Goal: Transaction & Acquisition: Download file/media

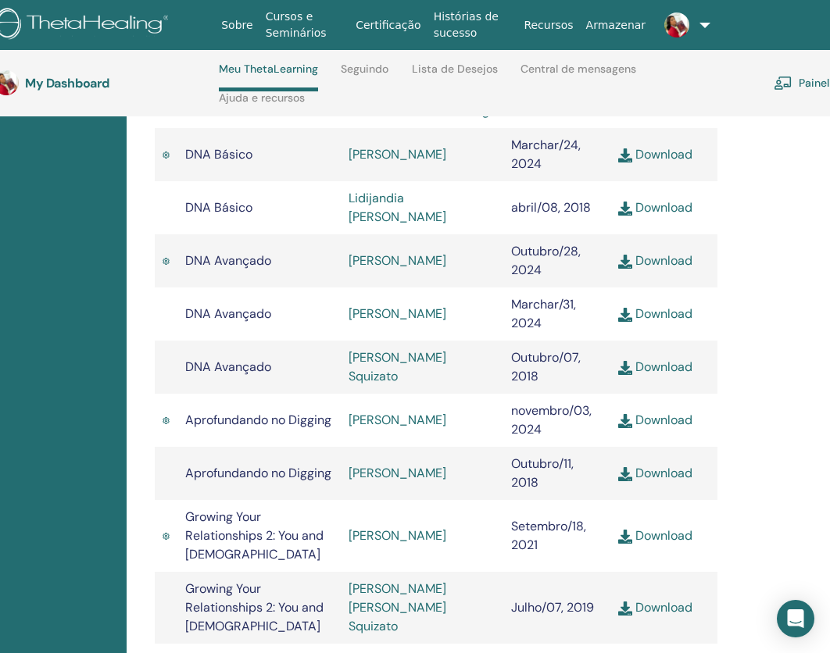
scroll to position [650, 108]
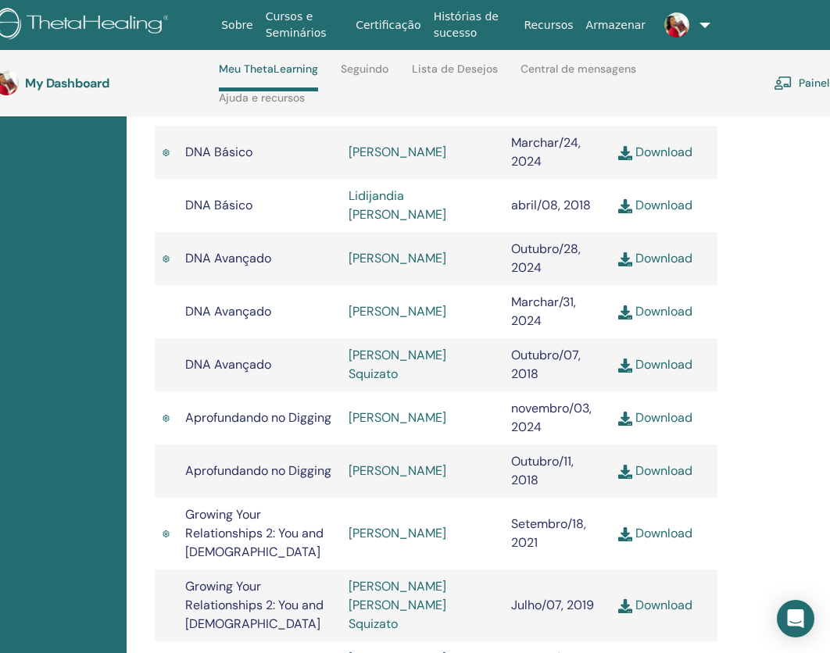
click at [654, 255] on link "Download" at bounding box center [655, 258] width 74 height 16
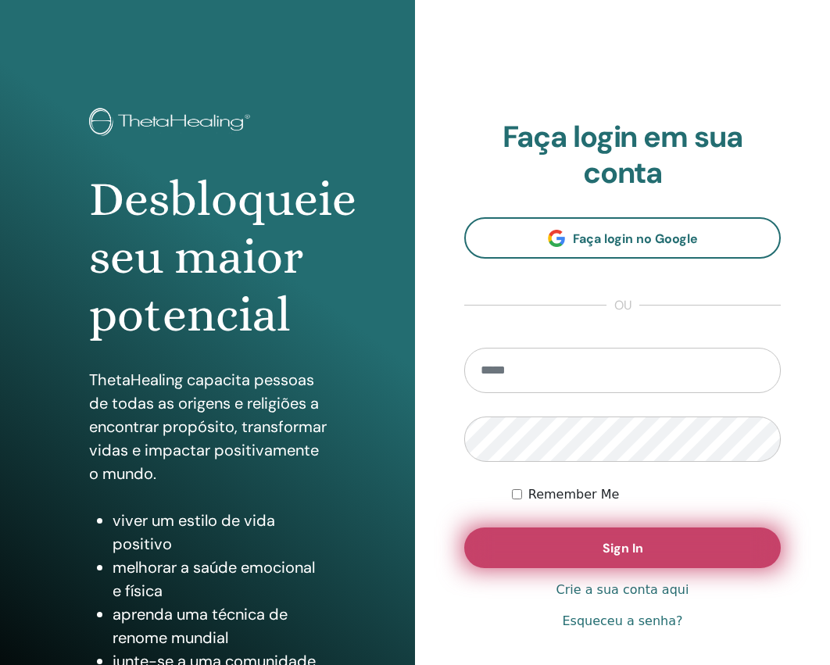
type input "**********"
click at [604, 553] on span "Sign In" at bounding box center [623, 548] width 41 height 16
click at [614, 546] on span "Sign In" at bounding box center [623, 548] width 41 height 16
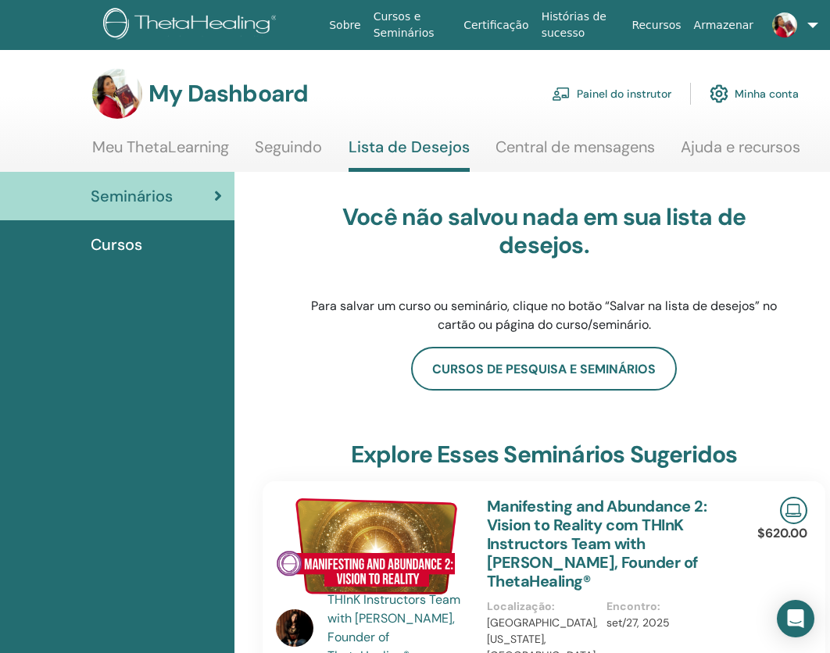
click at [151, 143] on link "Meu ThetaLearning" at bounding box center [160, 153] width 137 height 30
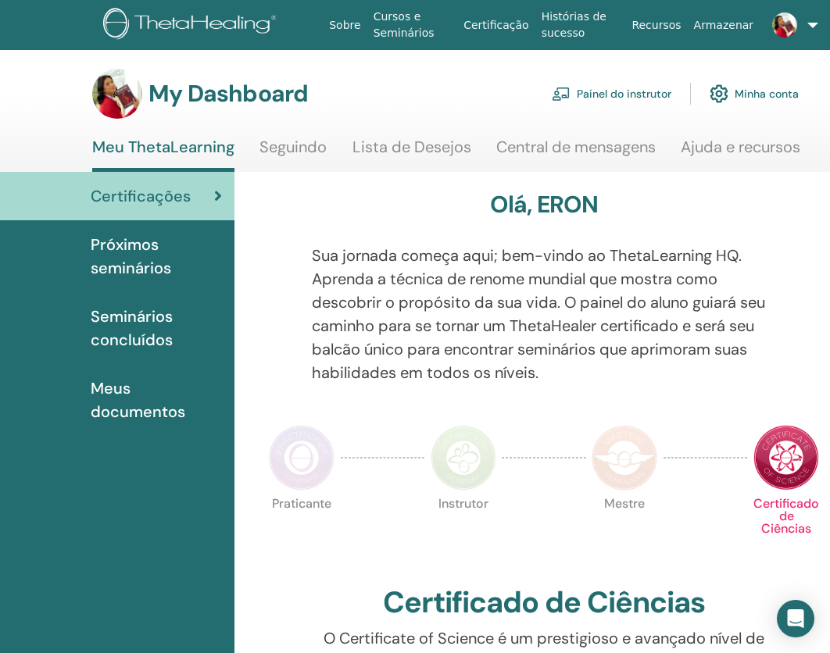
click at [142, 323] on span "Seminários concluídos" at bounding box center [156, 328] width 131 height 47
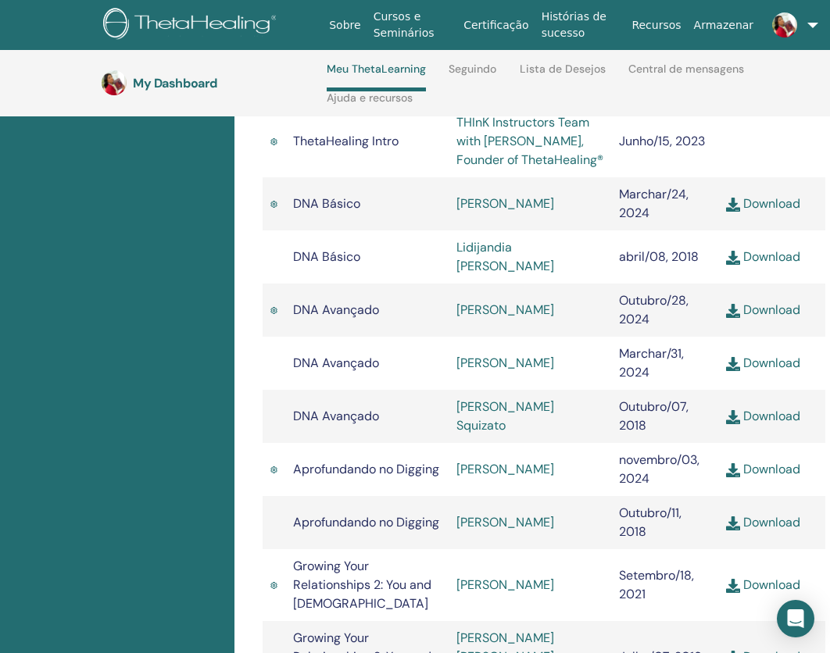
scroll to position [596, 0]
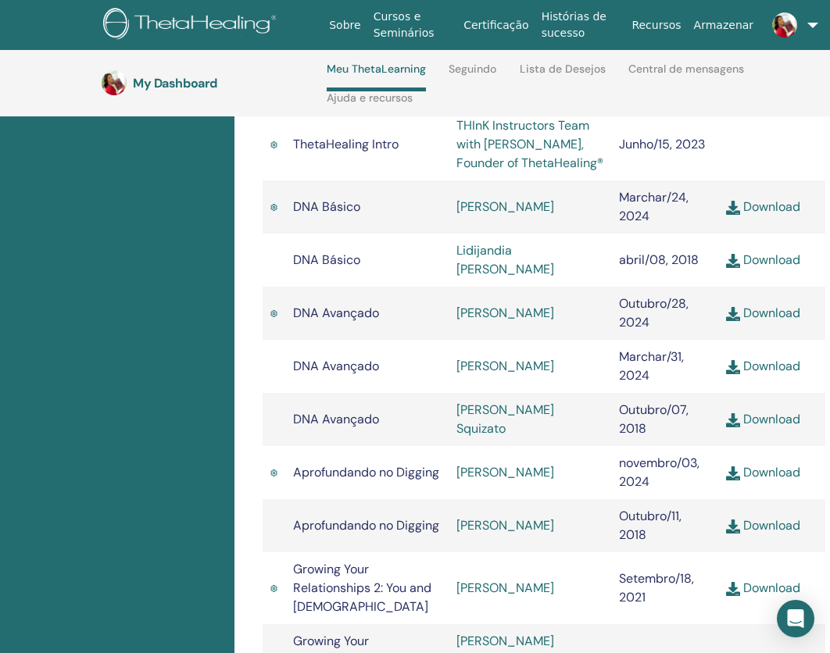
click at [760, 474] on link "Download" at bounding box center [763, 472] width 74 height 16
click at [758, 367] on link "Download" at bounding box center [763, 366] width 74 height 16
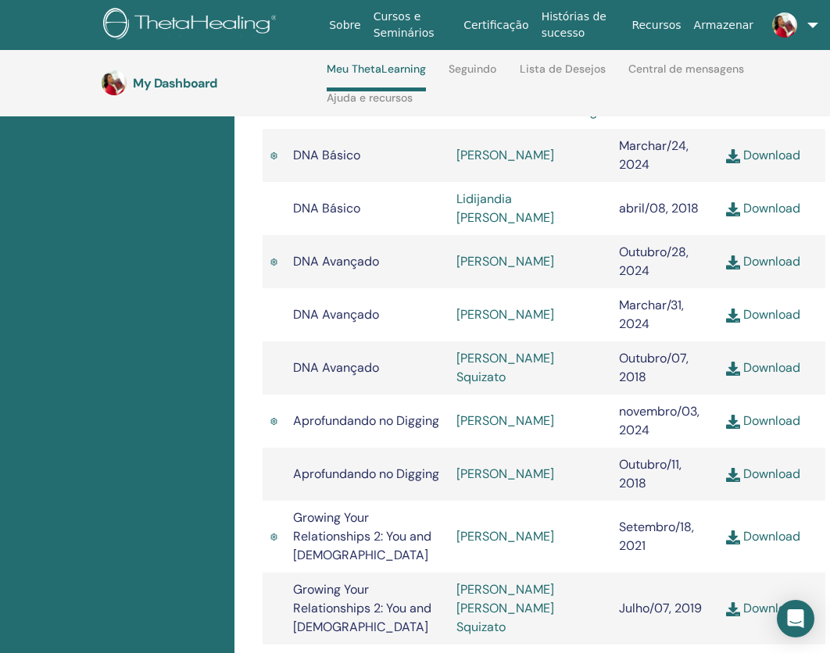
scroll to position [696, 0]
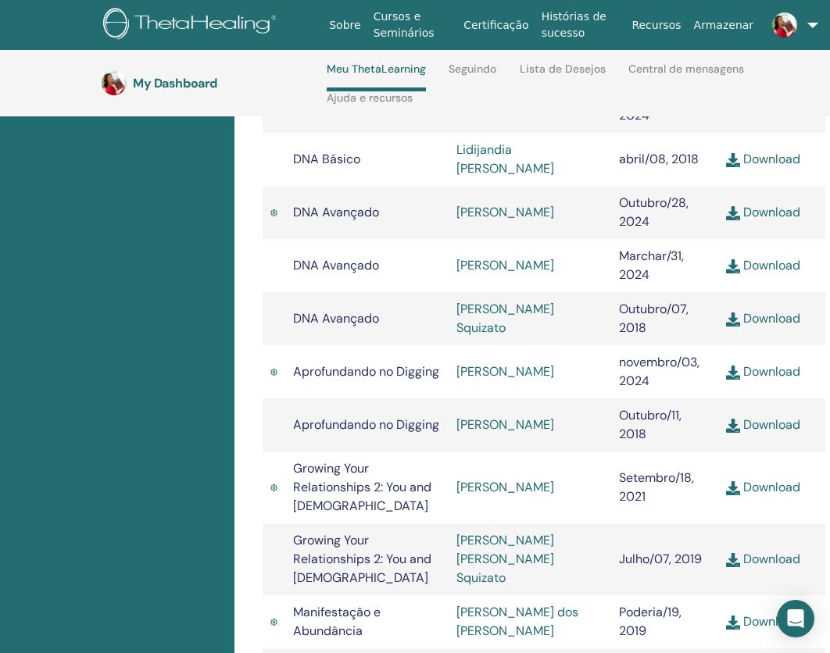
click at [753, 479] on link "Download" at bounding box center [763, 487] width 74 height 16
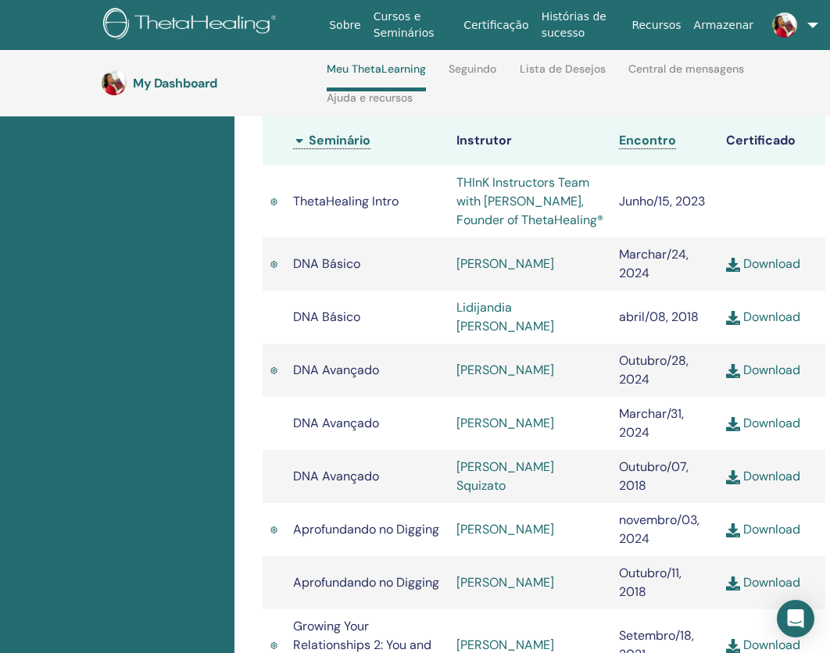
scroll to position [562, 0]
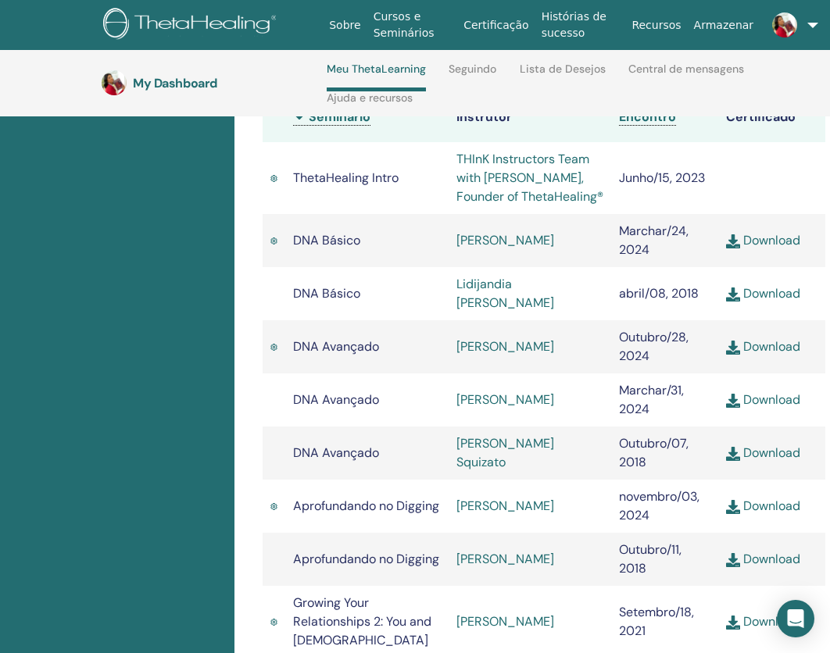
click at [773, 248] on link "Download" at bounding box center [763, 240] width 74 height 16
click at [775, 234] on link "Download" at bounding box center [763, 240] width 74 height 16
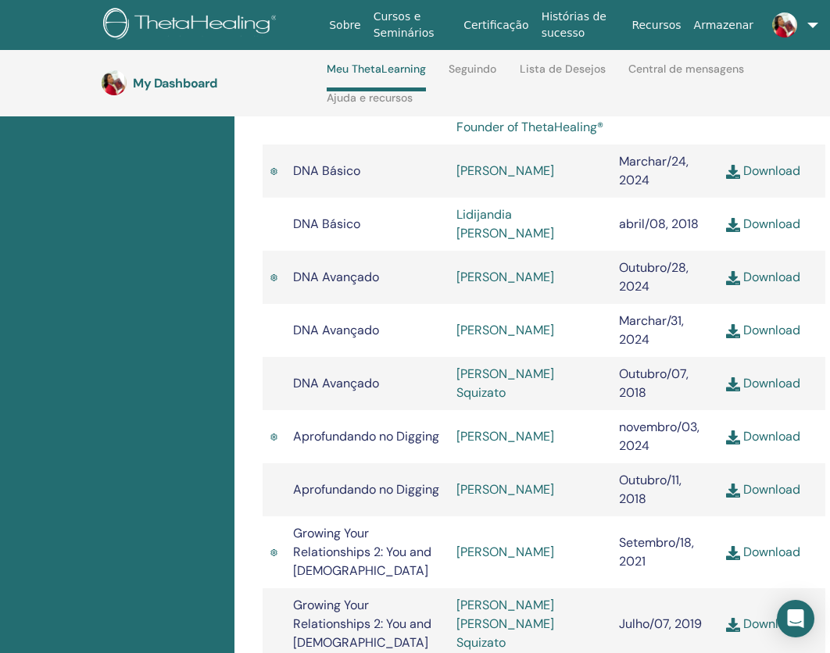
scroll to position [634, 0]
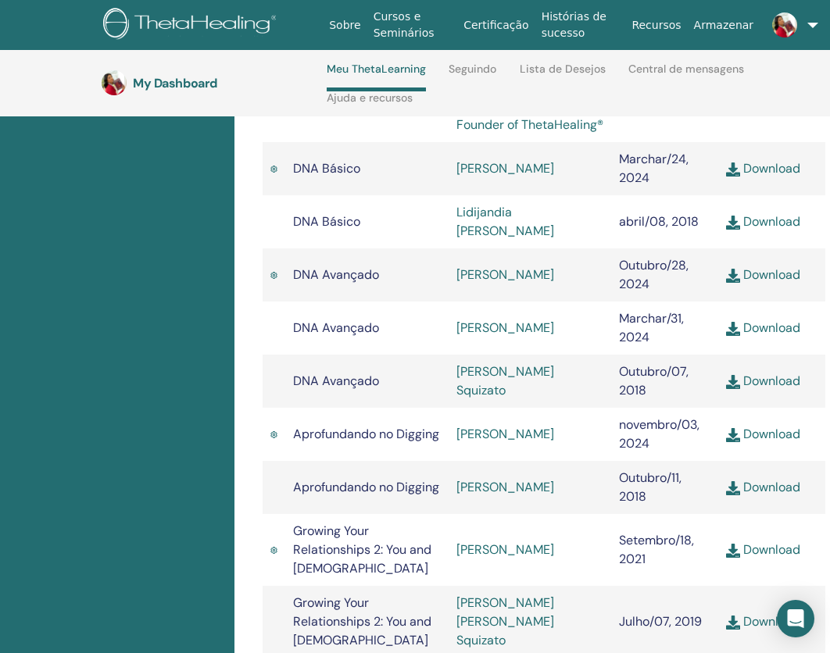
click at [764, 275] on link "Download" at bounding box center [763, 275] width 74 height 16
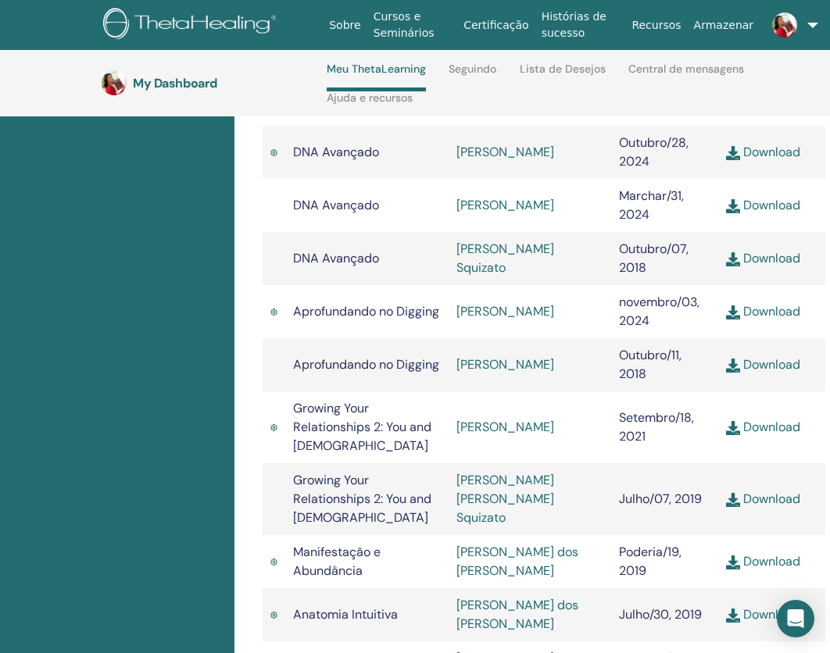
scroll to position [758, 0]
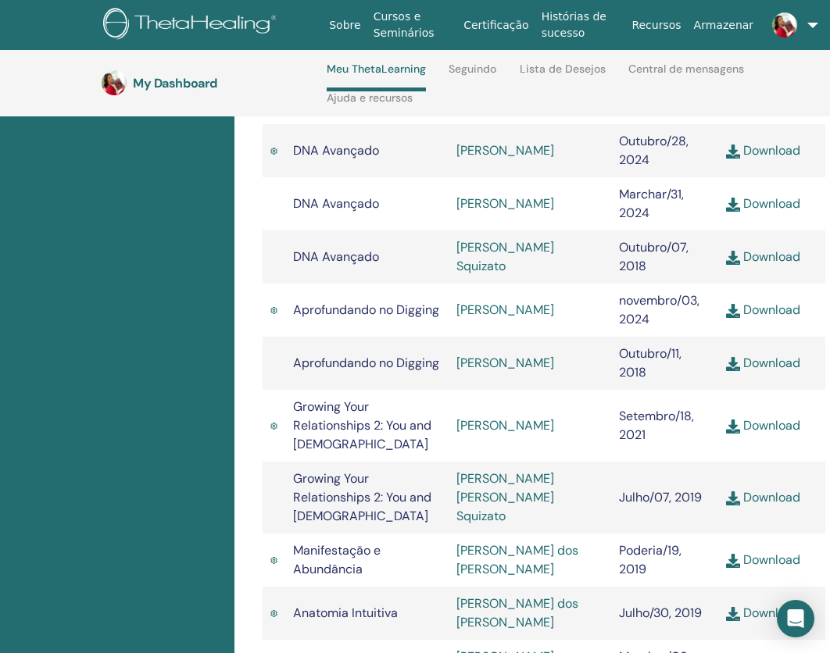
click at [780, 305] on link "Download" at bounding box center [763, 310] width 74 height 16
